Goal: Task Accomplishment & Management: Use online tool/utility

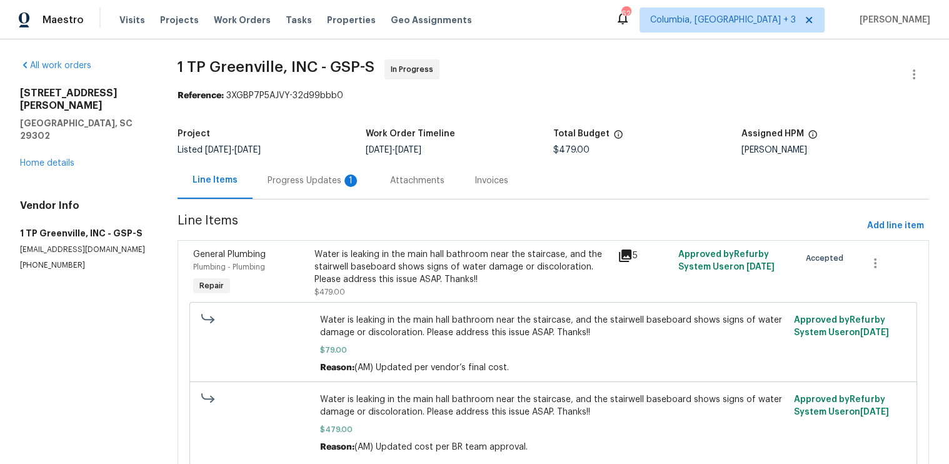
scroll to position [1, 0]
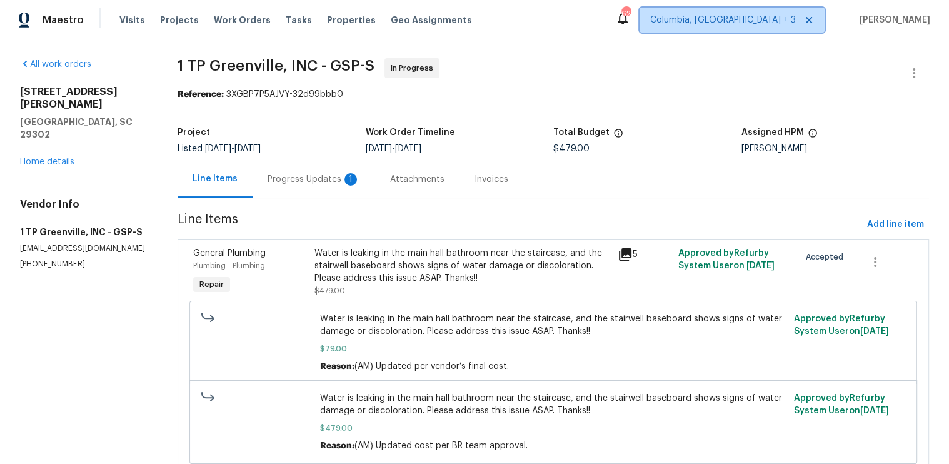
click at [814, 18] on icon at bounding box center [809, 20] width 10 height 10
click at [796, 23] on span "Albuquerque, NM" at bounding box center [707, 20] width 178 height 13
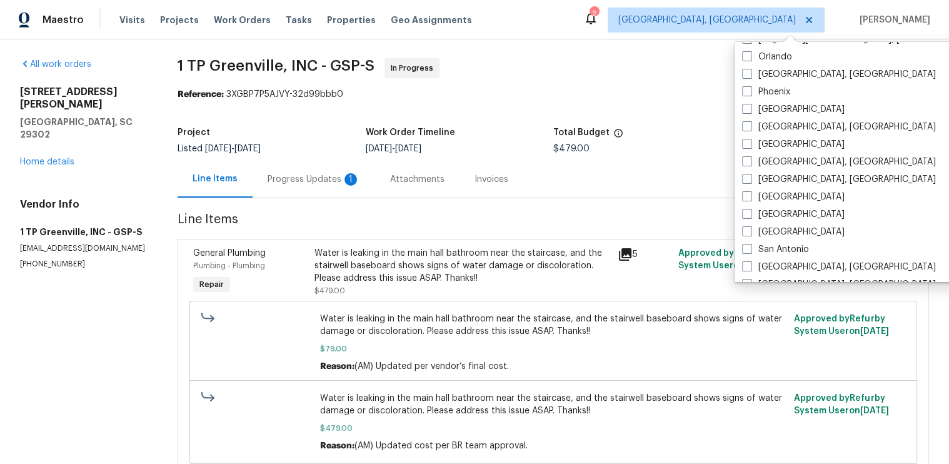
scroll to position [704, 0]
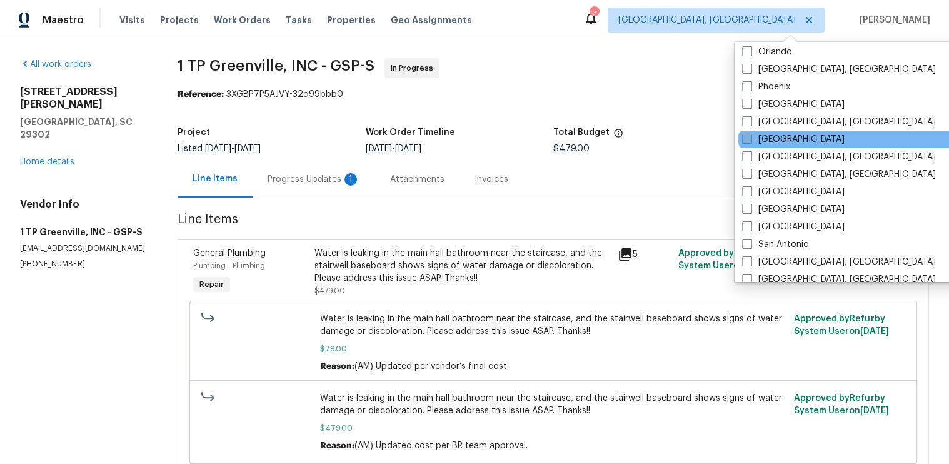
click at [748, 137] on span at bounding box center [747, 139] width 10 height 10
click at [748, 137] on input "Raleigh" at bounding box center [746, 137] width 8 height 8
checkbox input "true"
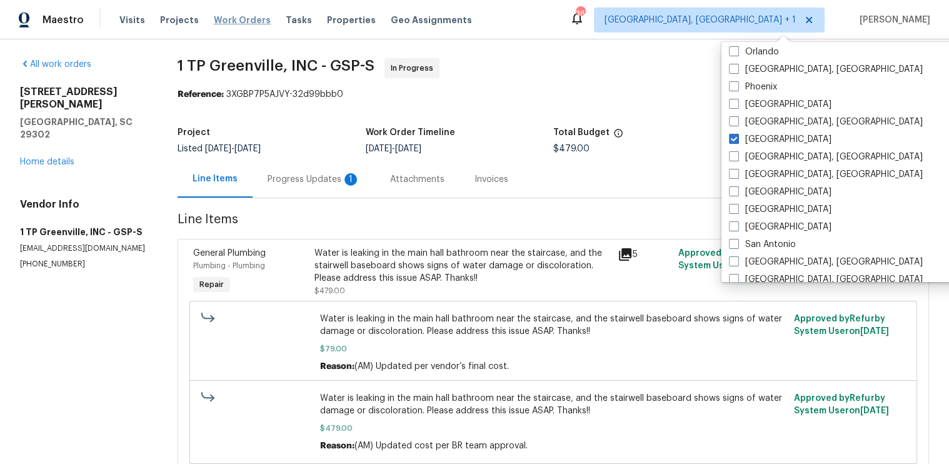
click at [222, 24] on span "Work Orders" at bounding box center [242, 20] width 57 height 13
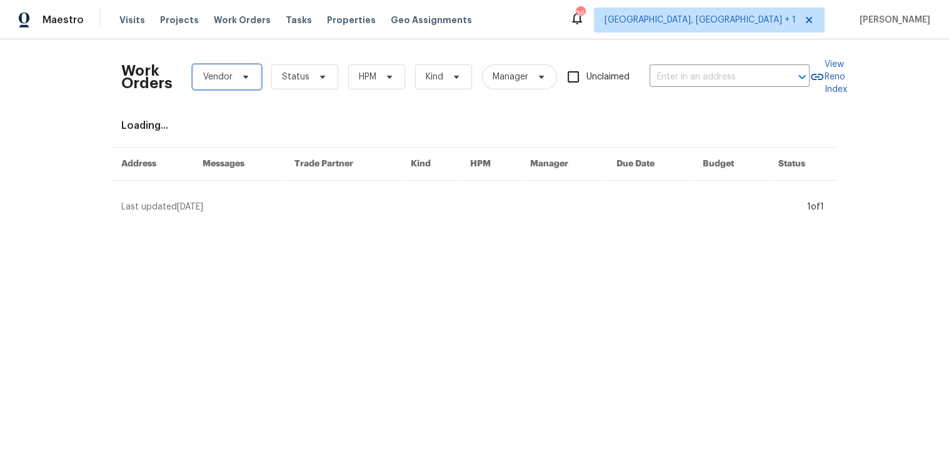
click at [241, 78] on icon at bounding box center [246, 77] width 10 height 10
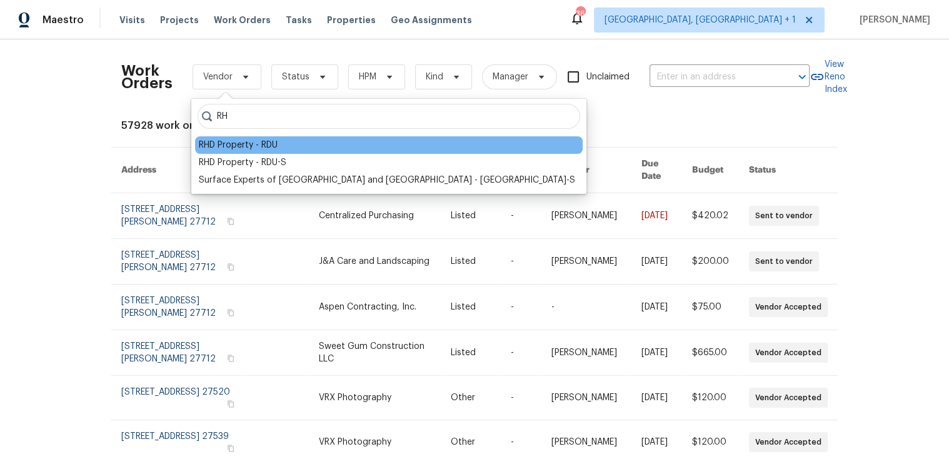
type input "RH"
click at [220, 144] on div "RHD Property - RDU" at bounding box center [238, 145] width 79 height 13
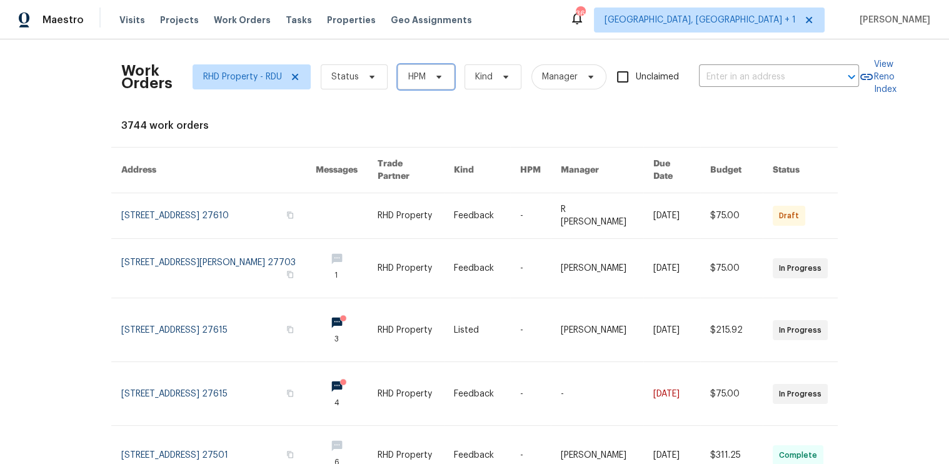
click at [427, 76] on span "HPM" at bounding box center [426, 76] width 57 height 25
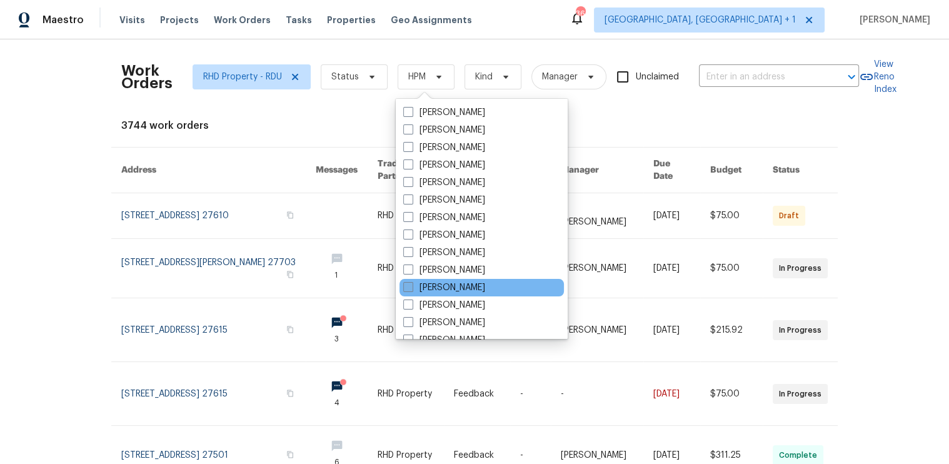
click at [406, 287] on span at bounding box center [408, 287] width 10 height 10
click at [406, 287] on input "[PERSON_NAME]" at bounding box center [407, 285] width 8 height 8
checkbox input "true"
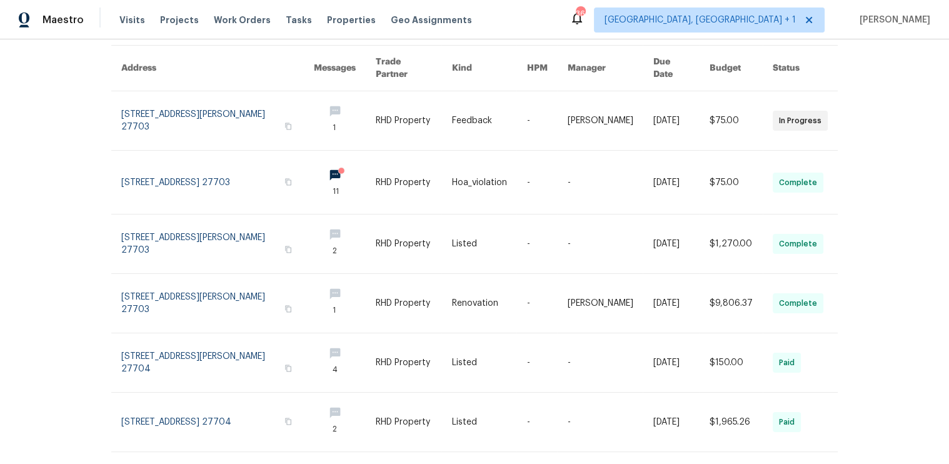
scroll to position [108, 0]
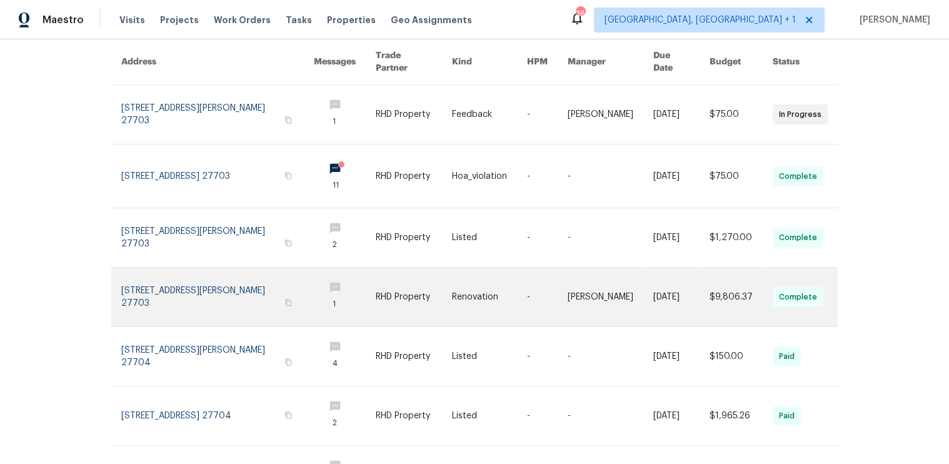
click at [199, 297] on link at bounding box center [217, 297] width 193 height 59
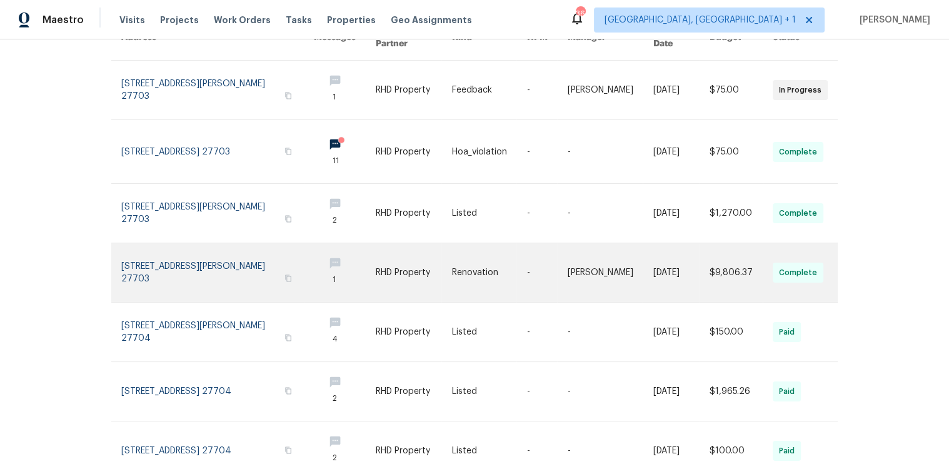
scroll to position [0, 0]
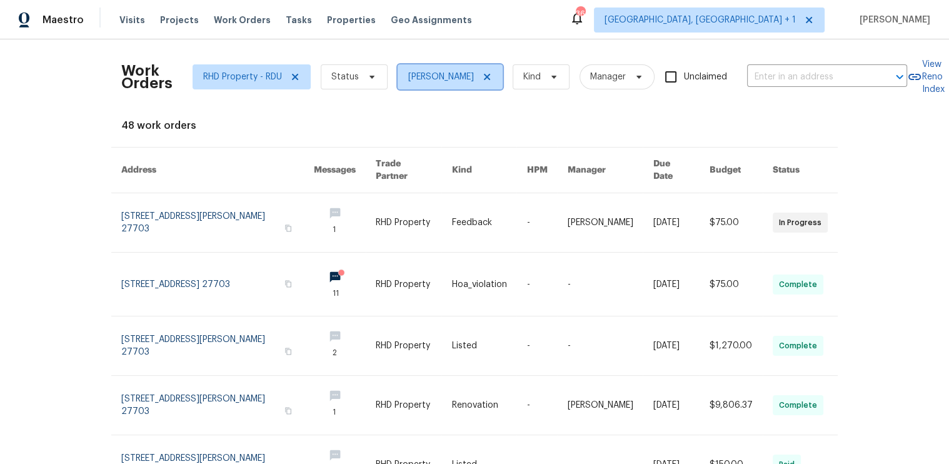
click at [482, 72] on icon at bounding box center [487, 77] width 10 height 10
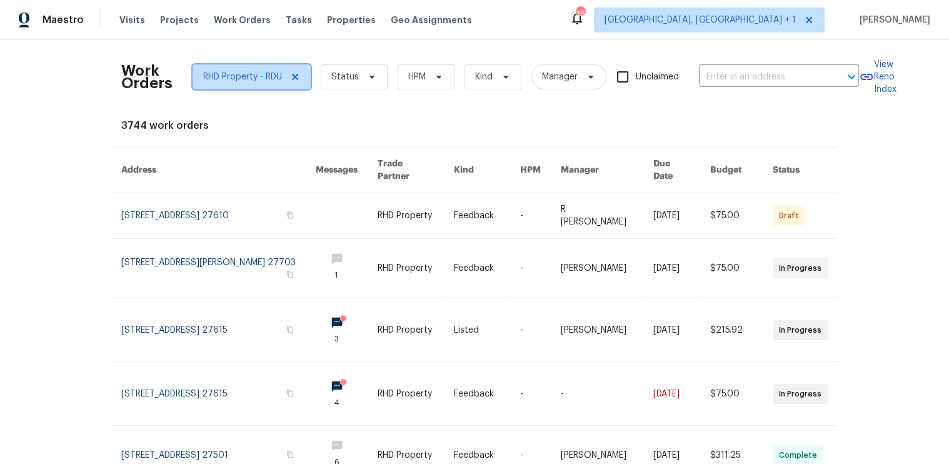
click at [294, 77] on icon at bounding box center [295, 77] width 6 height 6
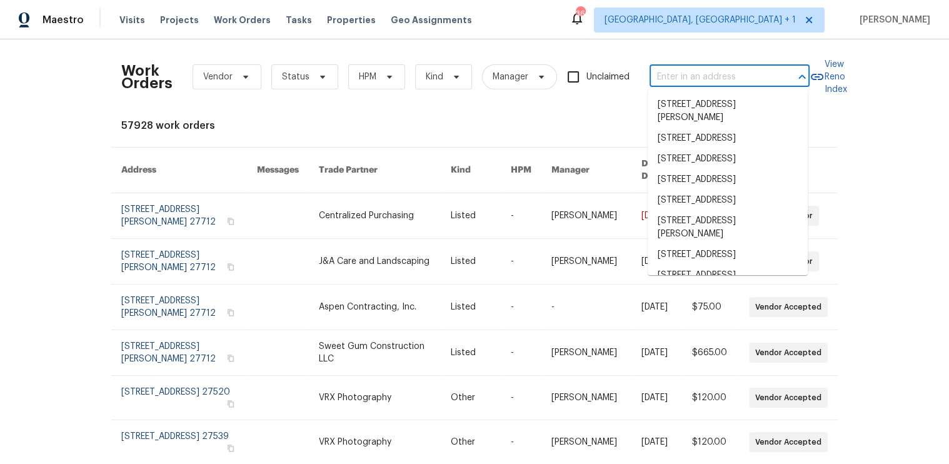
click at [672, 73] on input "text" at bounding box center [711, 77] width 125 height 19
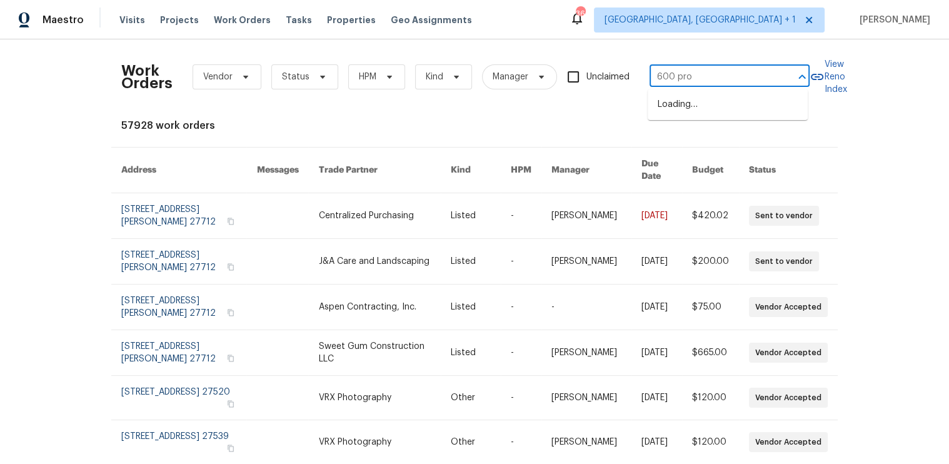
type input "600 proc"
click at [696, 110] on li "600 Proctor St, Zebulon, NC 27597" at bounding box center [728, 111] width 160 height 34
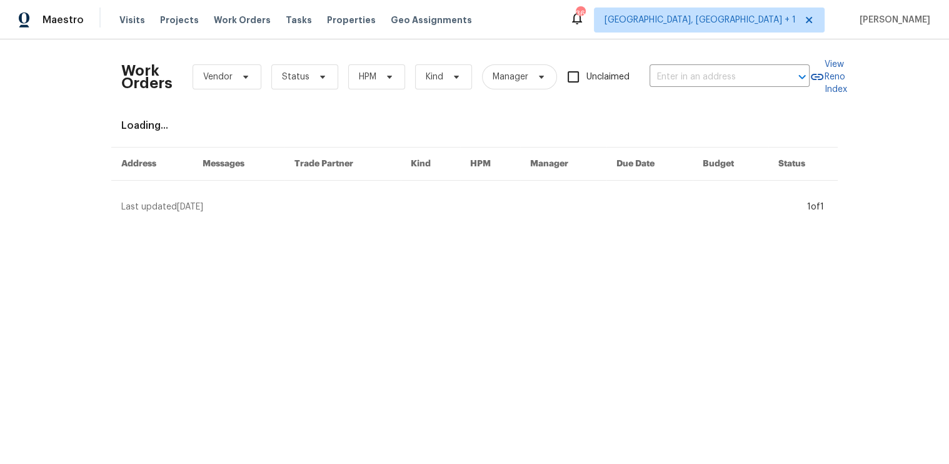
type input "600 Proctor St, Zebulon, NC 27597"
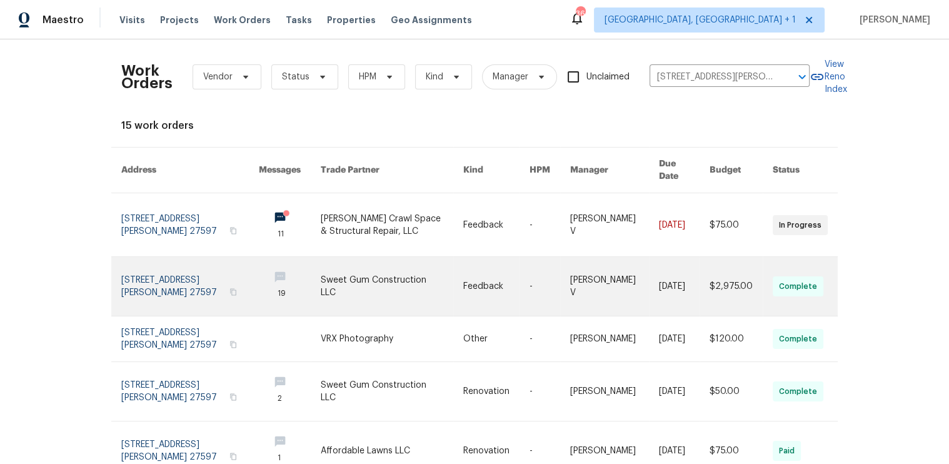
click at [184, 272] on link at bounding box center [190, 286] width 138 height 59
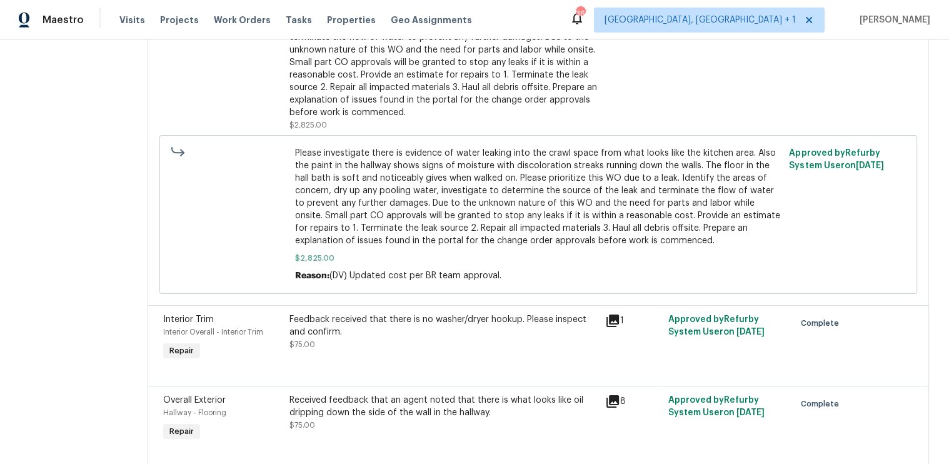
scroll to position [329, 0]
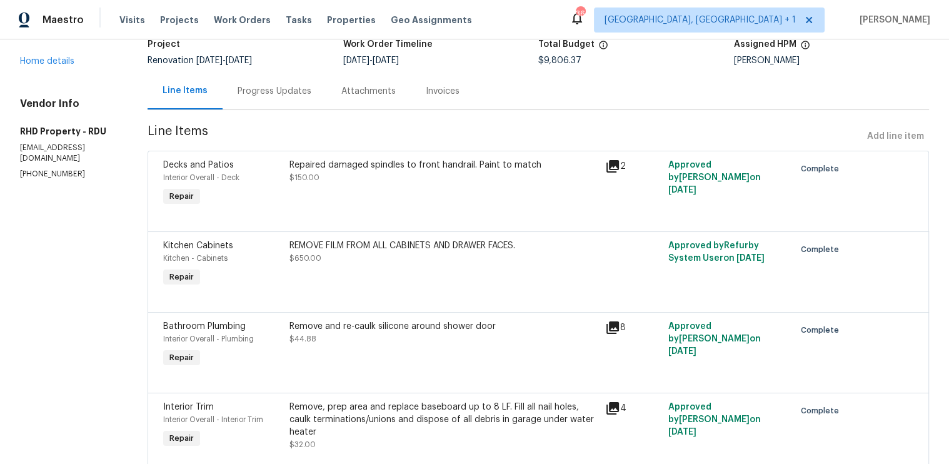
scroll to position [93, 0]
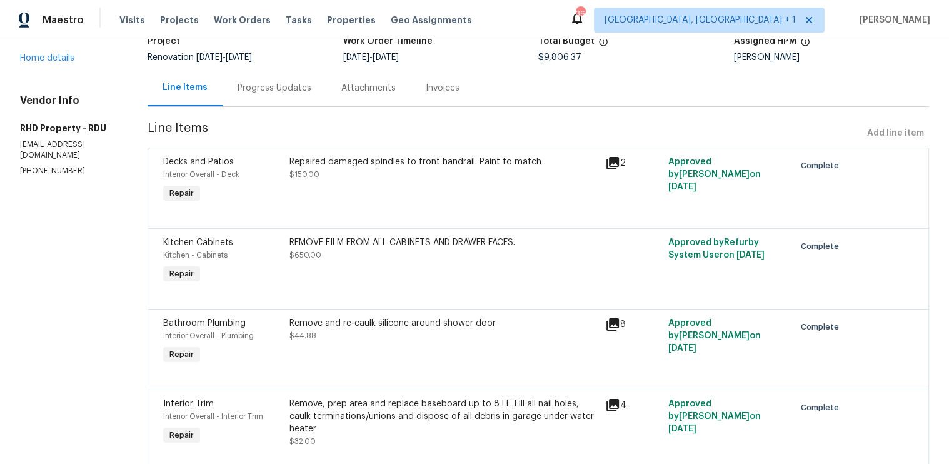
click at [426, 320] on div "Remove and re-caulk silicone around shower door" at bounding box center [443, 323] width 308 height 13
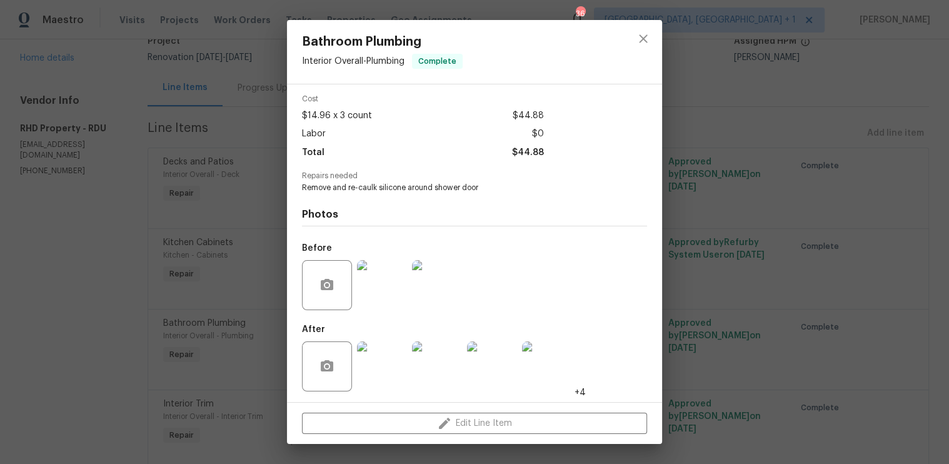
scroll to position [49, 0]
click at [636, 39] on icon "close" at bounding box center [643, 38] width 15 height 15
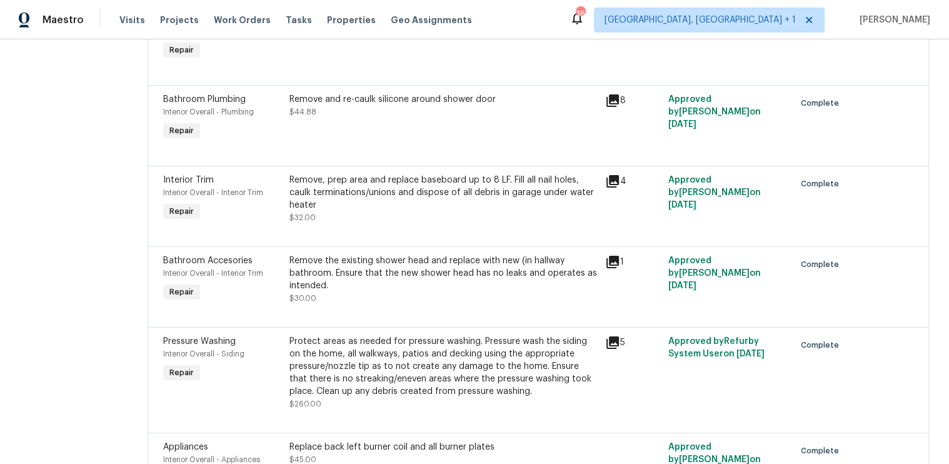
scroll to position [319, 0]
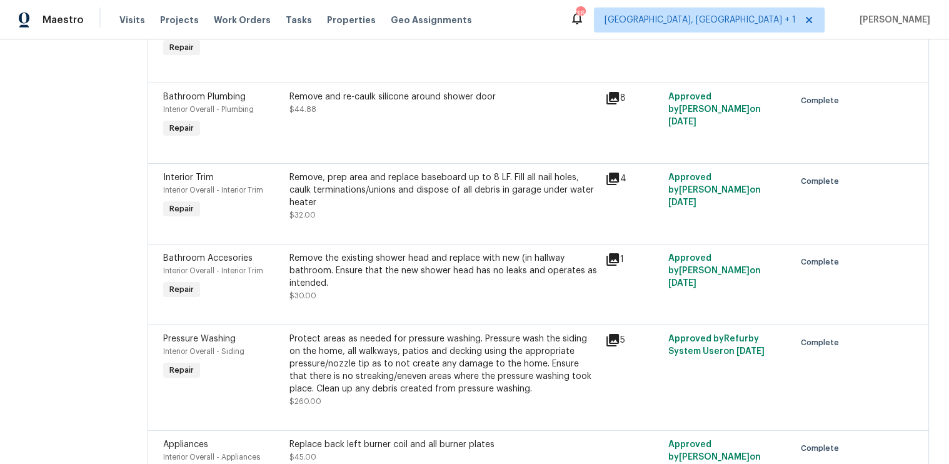
click at [615, 174] on icon at bounding box center [612, 178] width 15 height 15
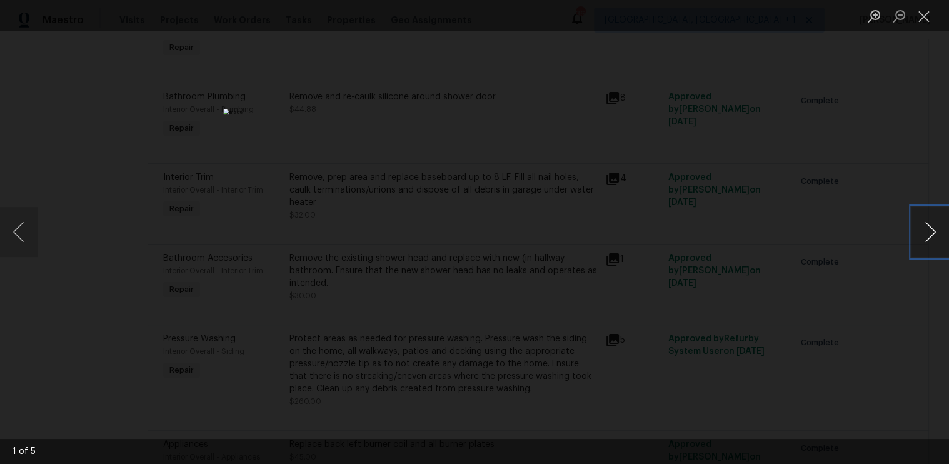
click at [931, 230] on button "Next image" at bounding box center [930, 232] width 38 height 50
click at [924, 21] on button "Close lightbox" at bounding box center [923, 16] width 25 height 22
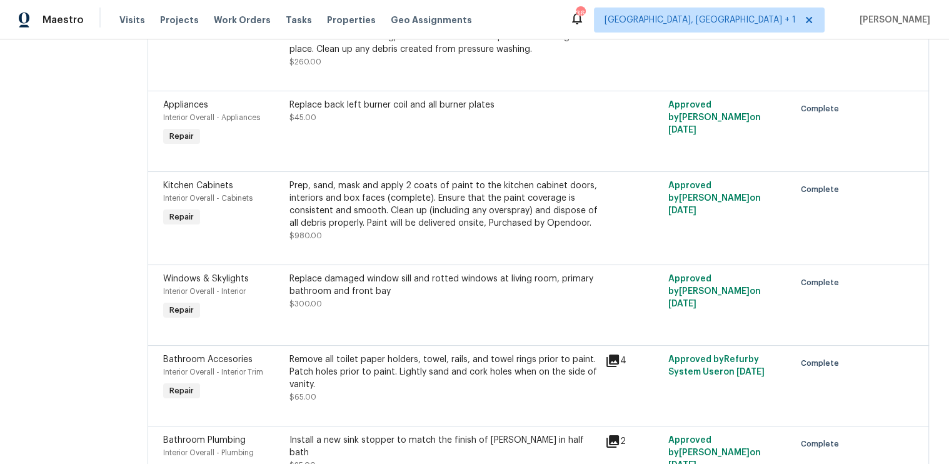
scroll to position [676, 0]
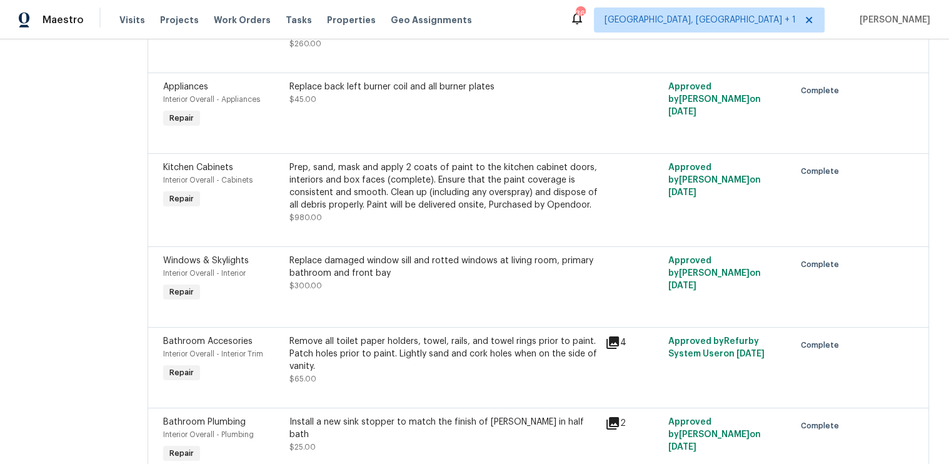
click at [518, 271] on div "Replace damaged window sill and rotted windows at living room, primary bathroom…" at bounding box center [443, 266] width 308 height 25
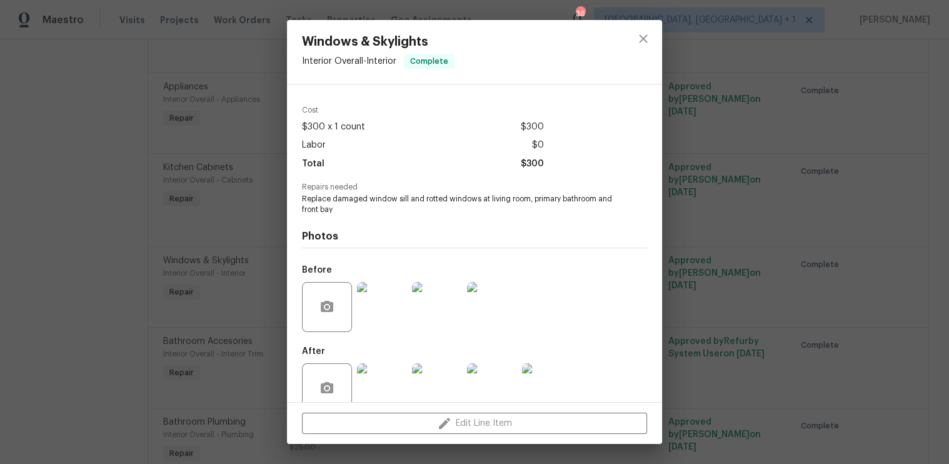
scroll to position [59, 0]
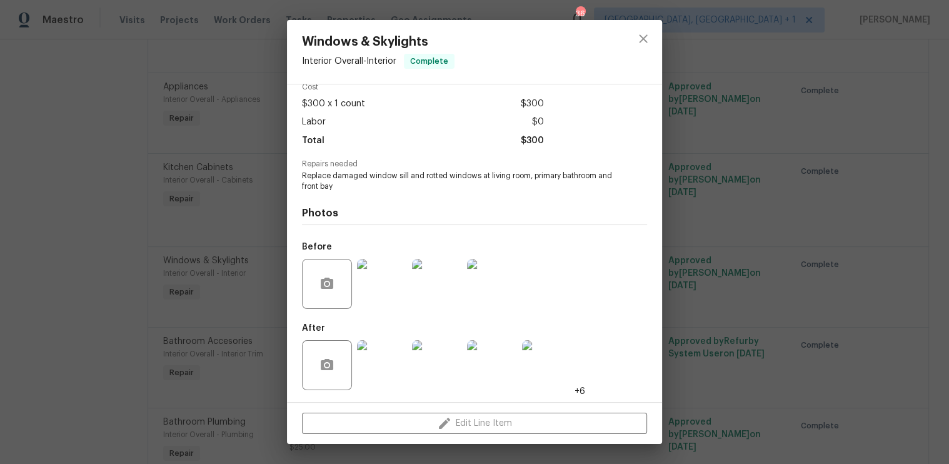
click at [384, 365] on img at bounding box center [382, 365] width 50 height 50
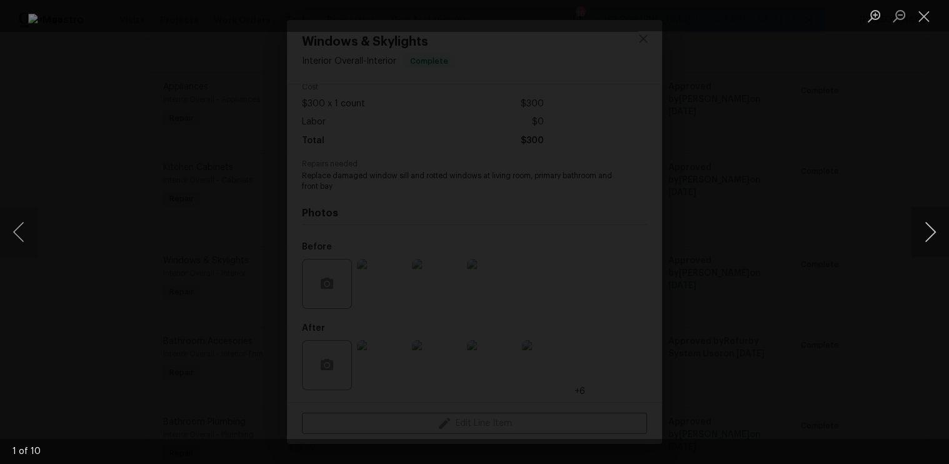
click at [918, 245] on button "Next image" at bounding box center [930, 232] width 38 height 50
click at [923, 25] on button "Close lightbox" at bounding box center [923, 16] width 25 height 22
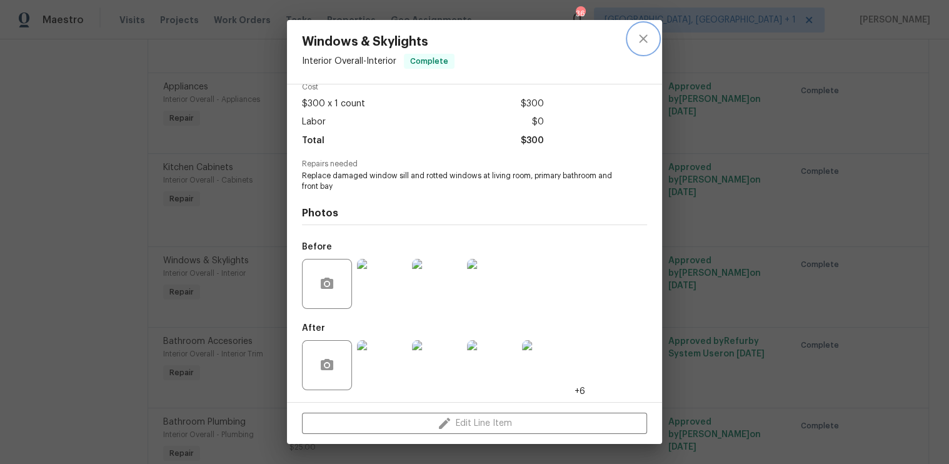
click at [641, 38] on icon "close" at bounding box center [643, 38] width 15 height 15
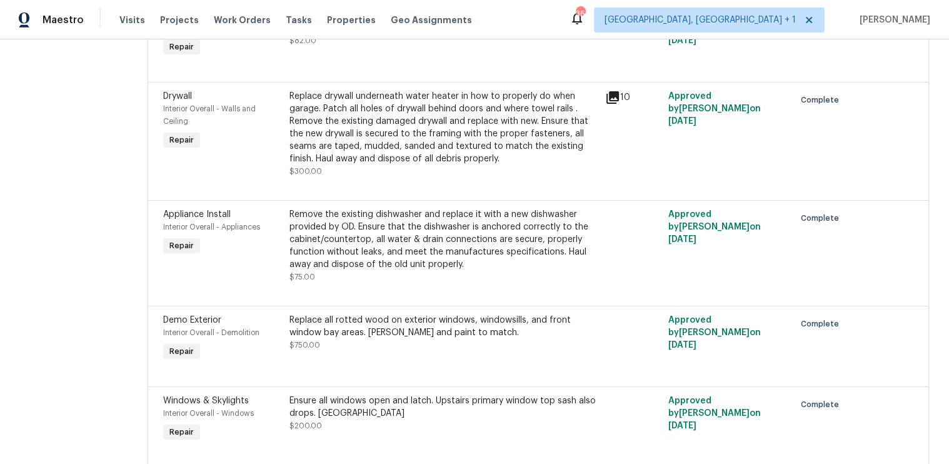
scroll to position [1511, 0]
click at [529, 330] on div "Replace all rotted wood on exterior windows, windowsills, and front window bay …" at bounding box center [443, 325] width 308 height 25
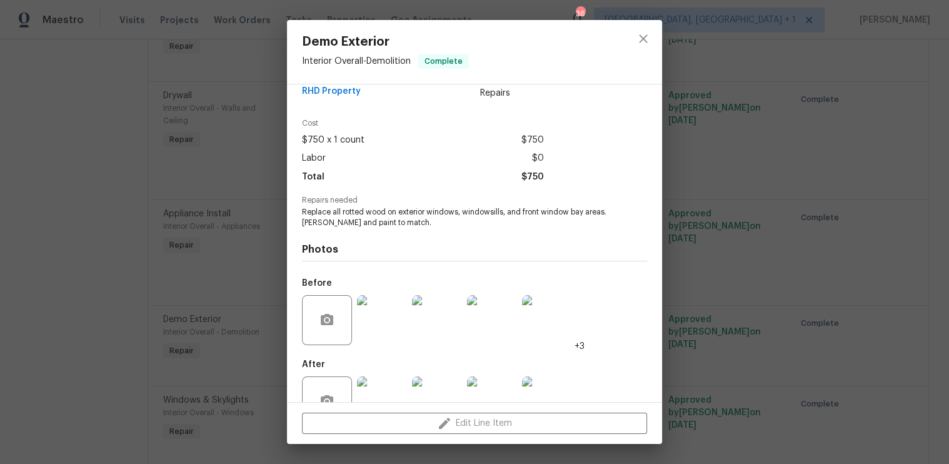
scroll to position [59, 0]
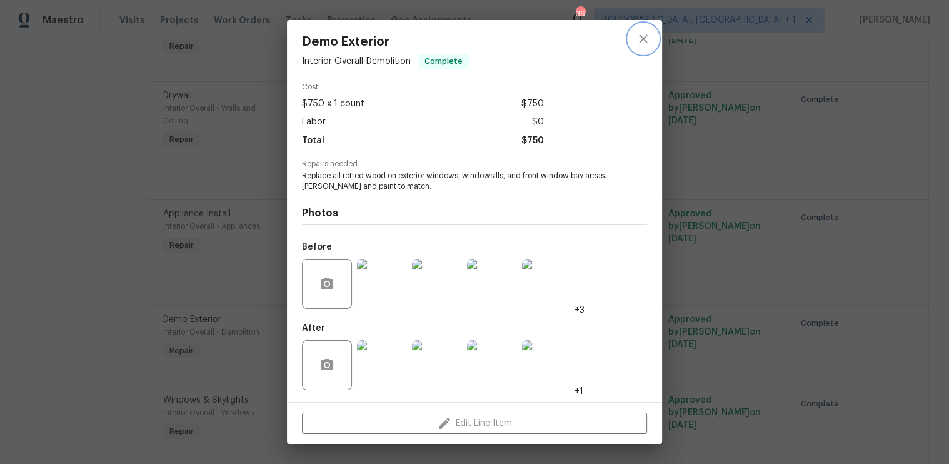
click at [640, 38] on icon "close" at bounding box center [643, 38] width 15 height 15
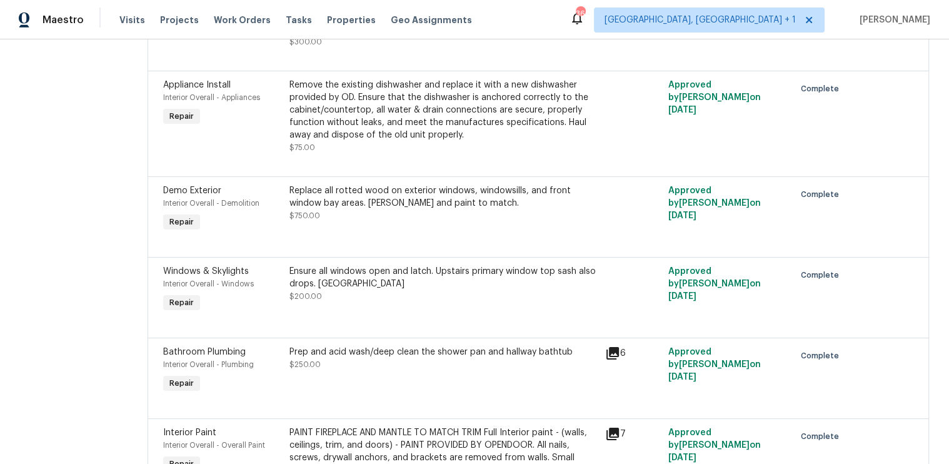
scroll to position [1642, 0]
click at [498, 282] on div "Ensure all windows open and latch. Upstairs primary window top sash also drops.…" at bounding box center [443, 275] width 308 height 25
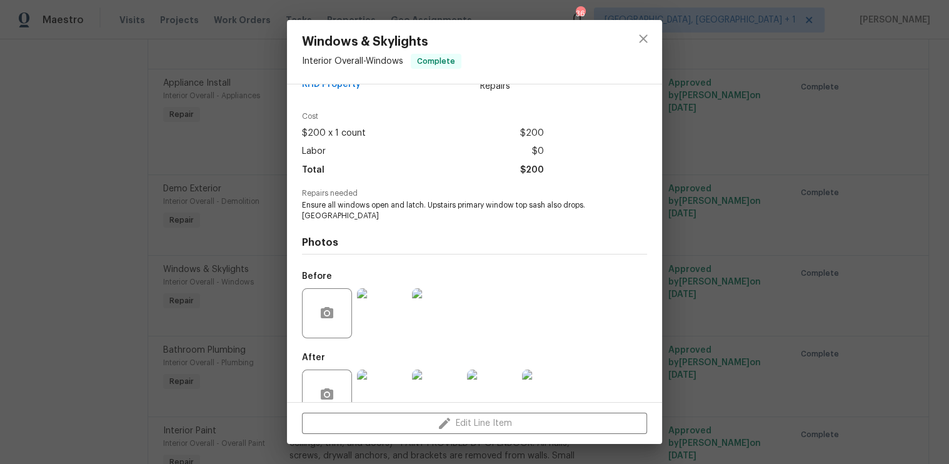
scroll to position [59, 0]
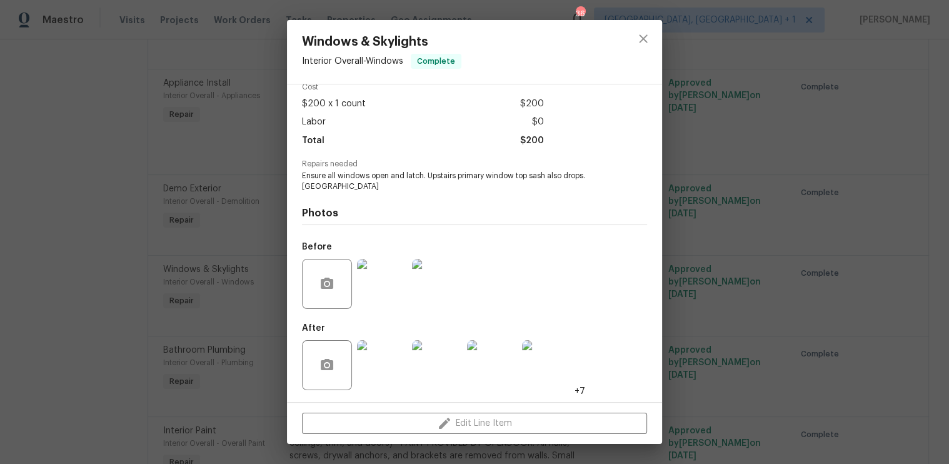
click at [389, 373] on img at bounding box center [382, 365] width 50 height 50
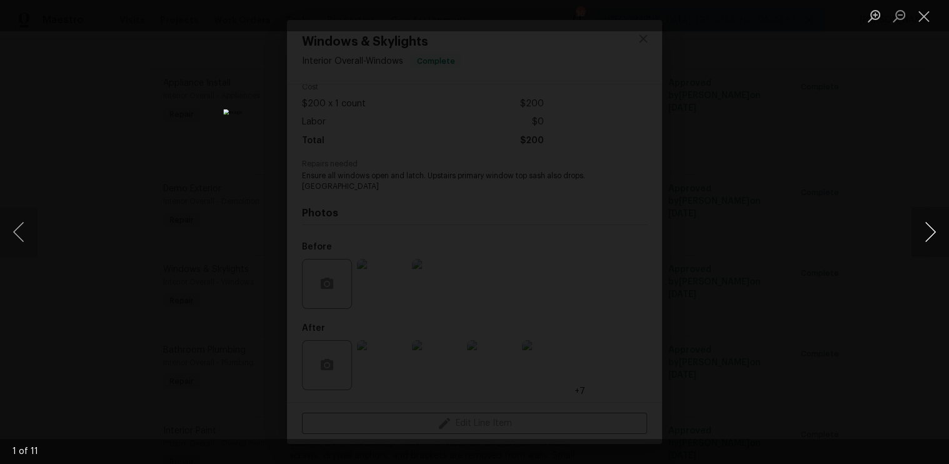
click at [929, 230] on button "Next image" at bounding box center [930, 232] width 38 height 50
click at [912, 15] on button "Close lightbox" at bounding box center [923, 16] width 25 height 22
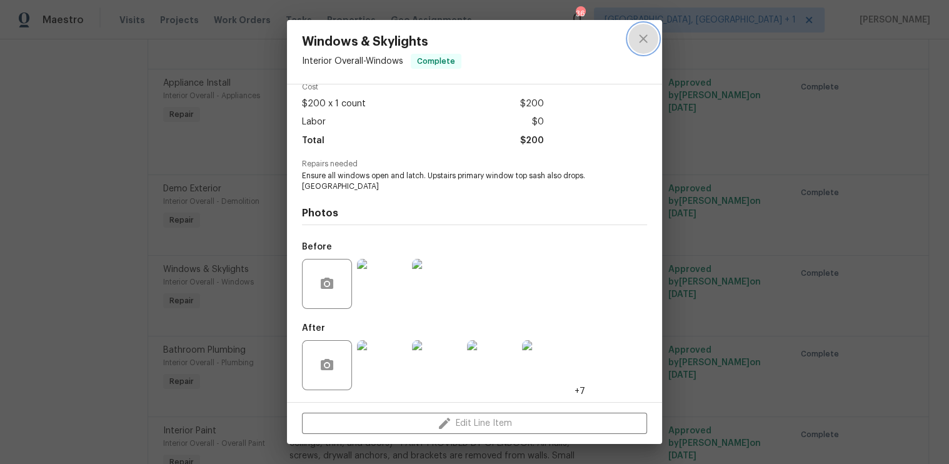
click at [636, 41] on icon "close" at bounding box center [643, 38] width 15 height 15
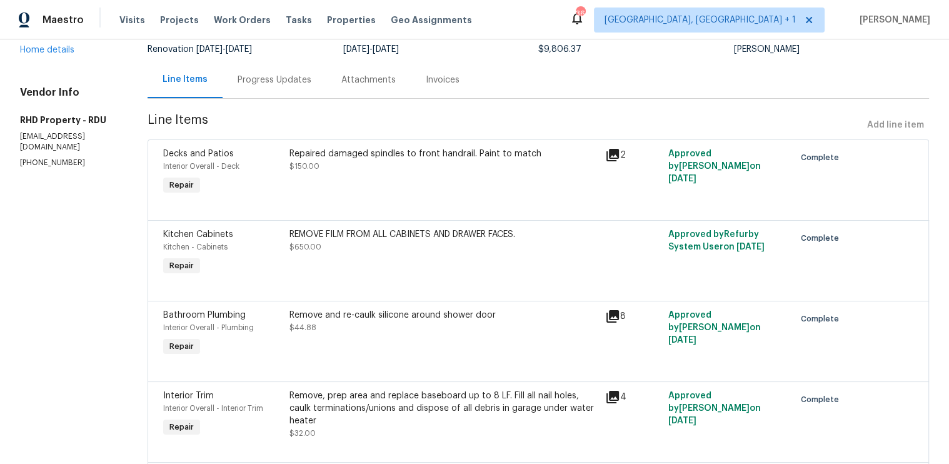
scroll to position [0, 0]
